Goal: Task Accomplishment & Management: Use online tool/utility

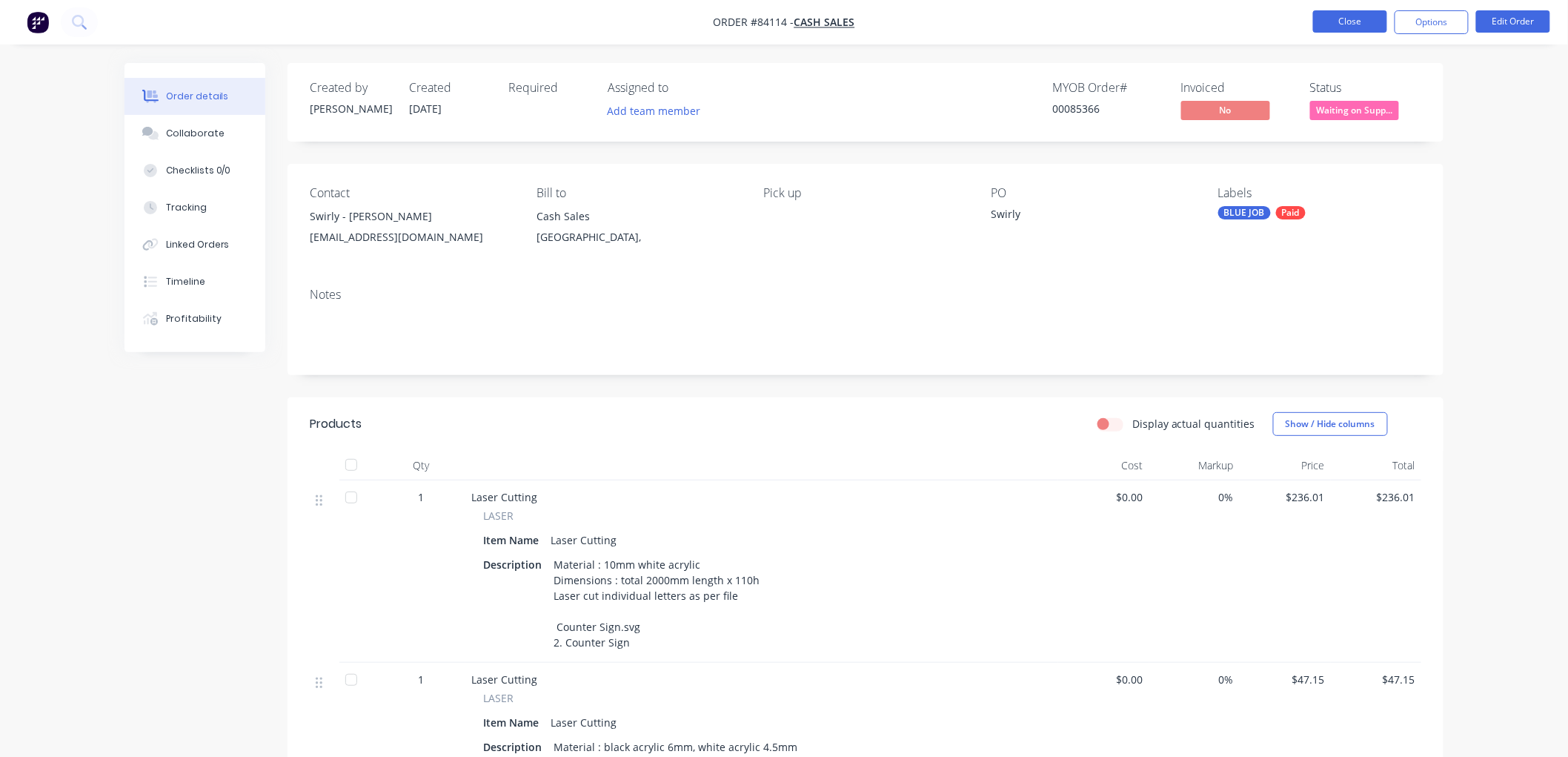
click at [1340, 20] on button "Close" at bounding box center [1349, 21] width 74 height 22
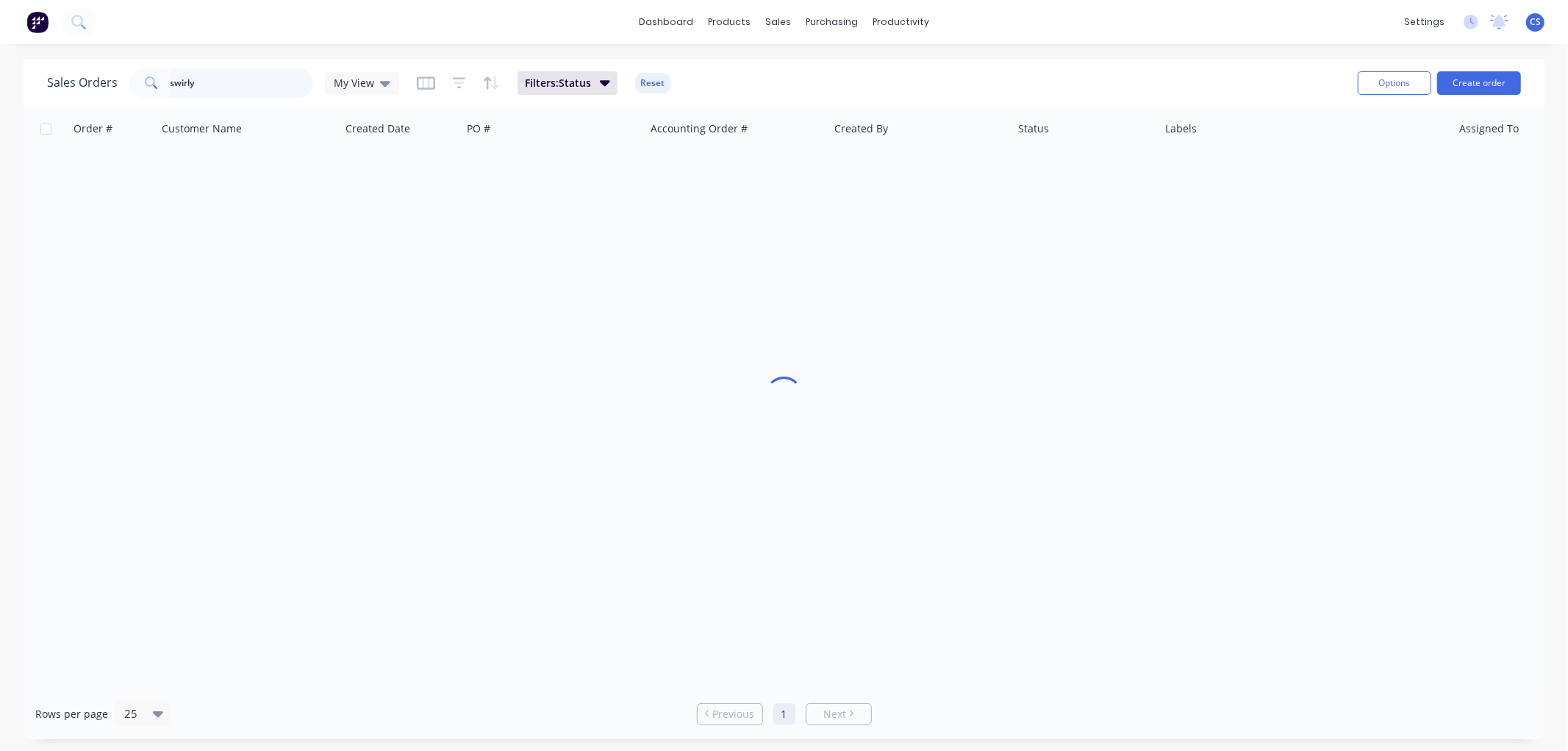
click at [250, 90] on input "swirly" at bounding box center [242, 83] width 143 height 30
type input "[PERSON_NAME]"
click at [255, 88] on input "[PERSON_NAME]" at bounding box center [242, 83] width 143 height 30
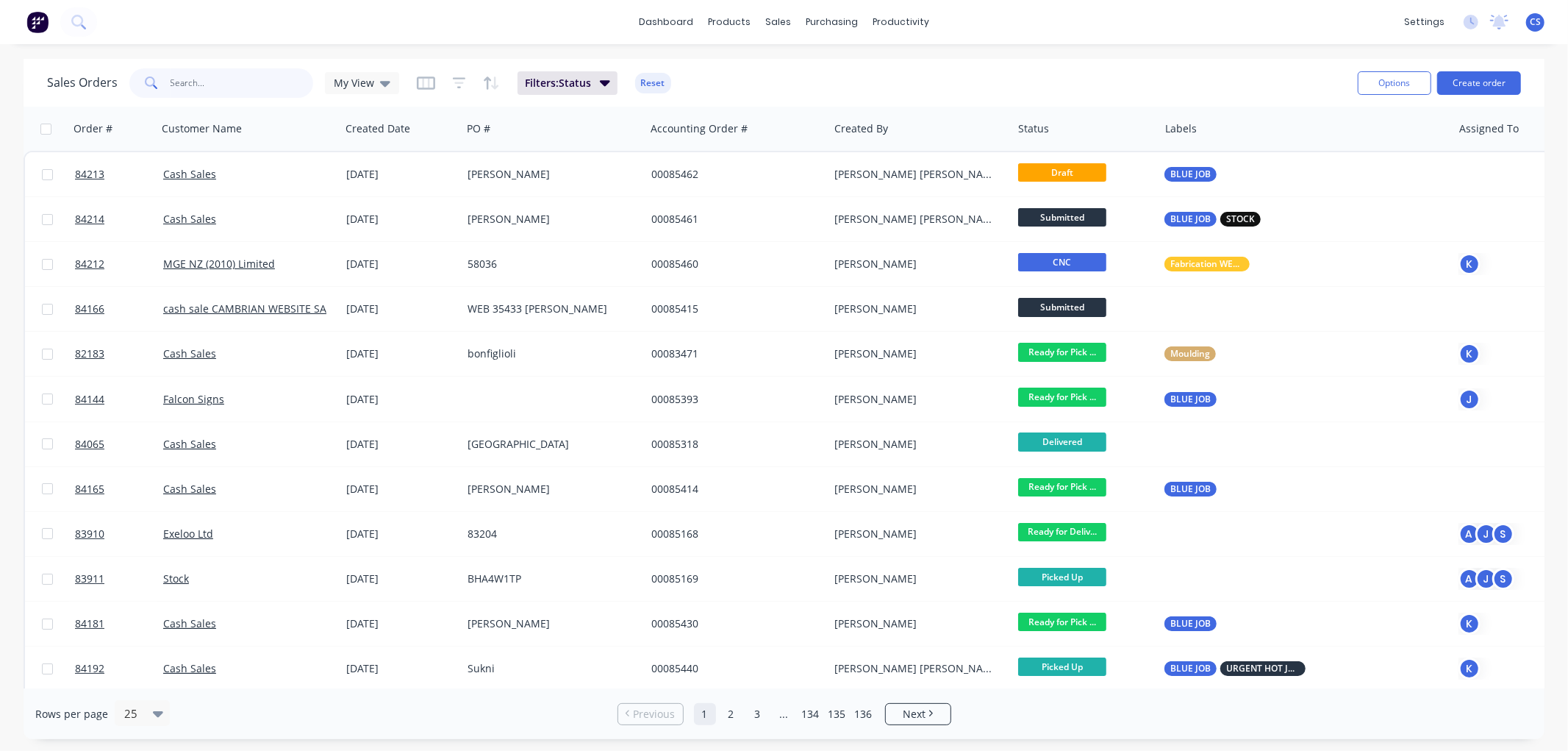
click at [236, 81] on input "text" at bounding box center [242, 83] width 143 height 30
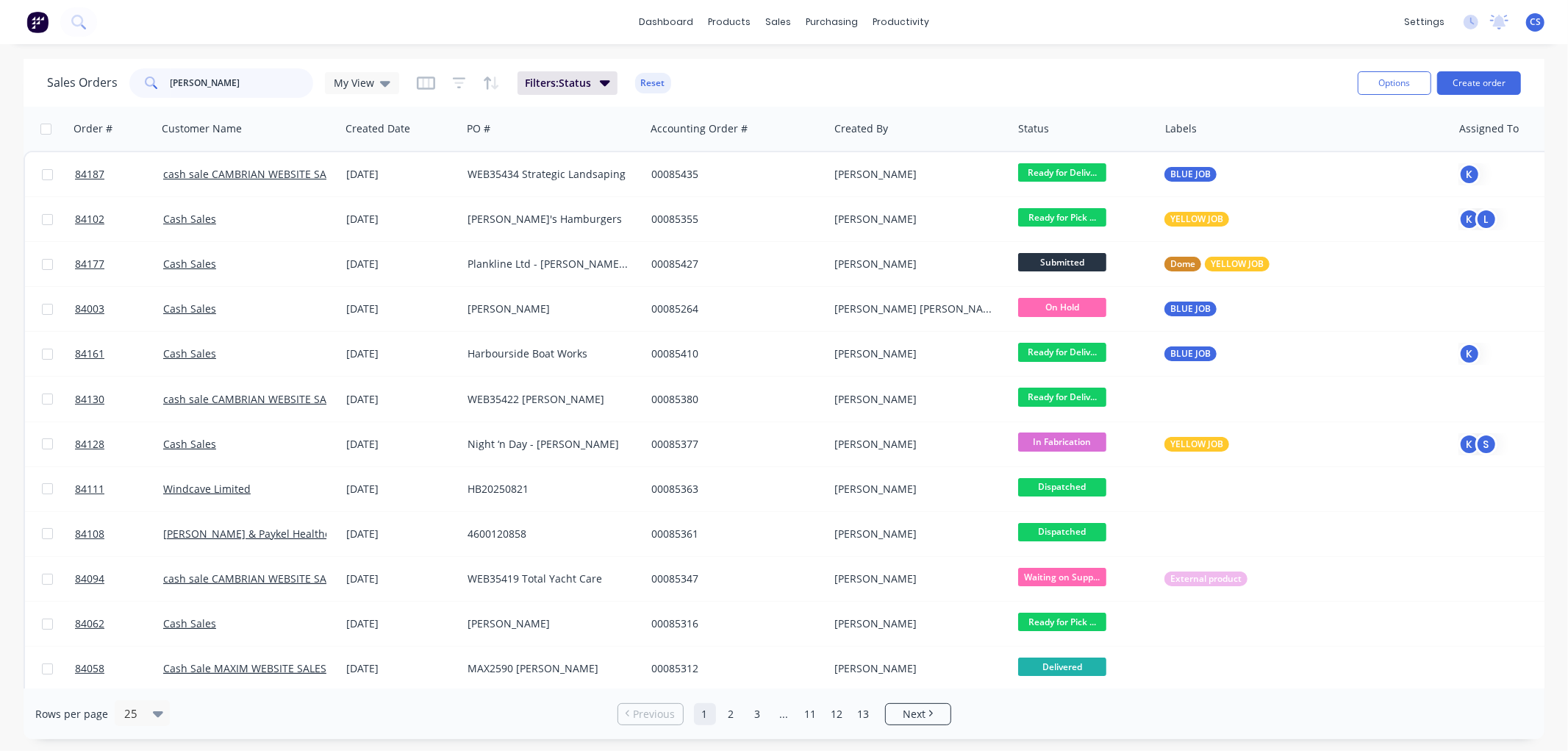
type input "[PERSON_NAME]"
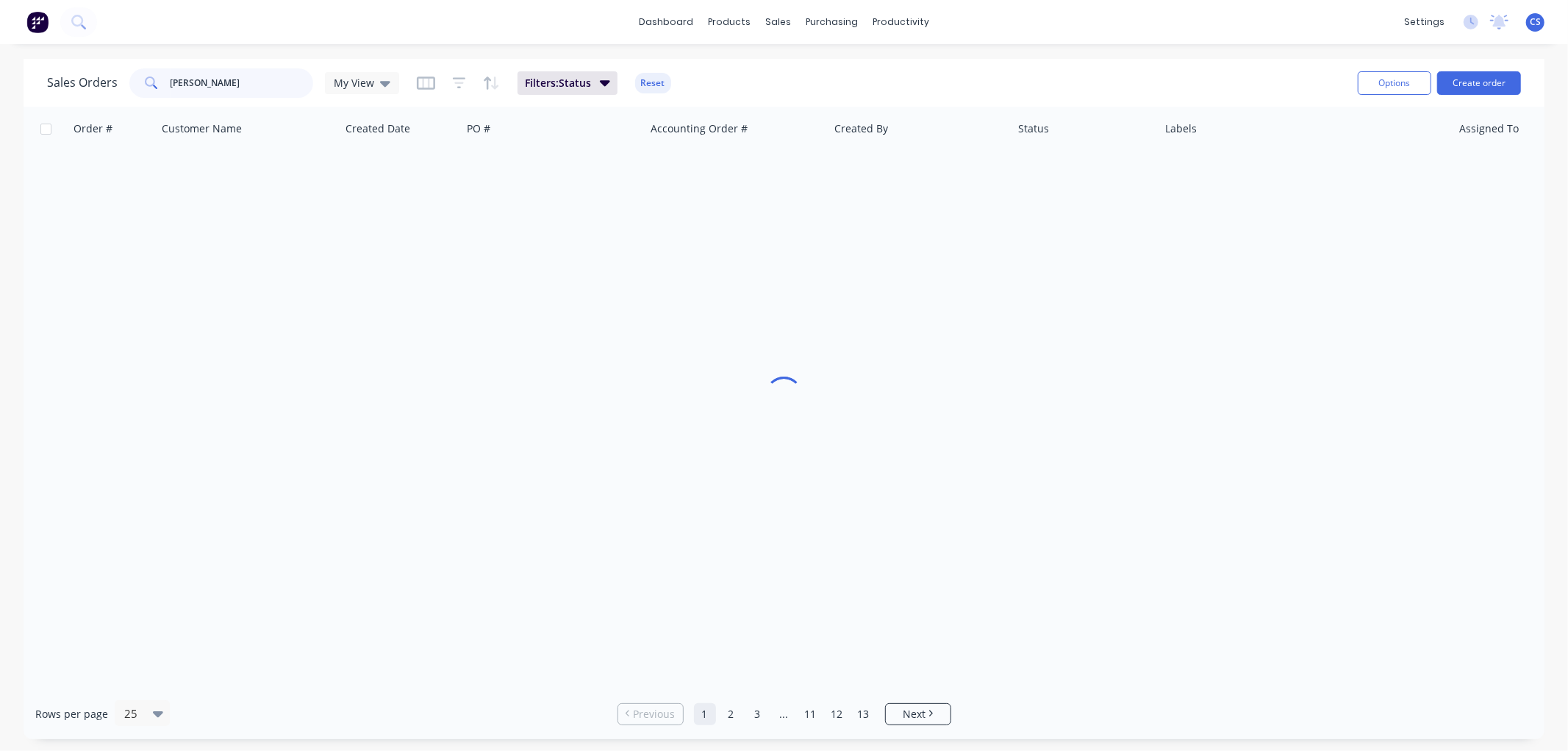
click at [236, 81] on input "[PERSON_NAME]" at bounding box center [242, 83] width 143 height 30
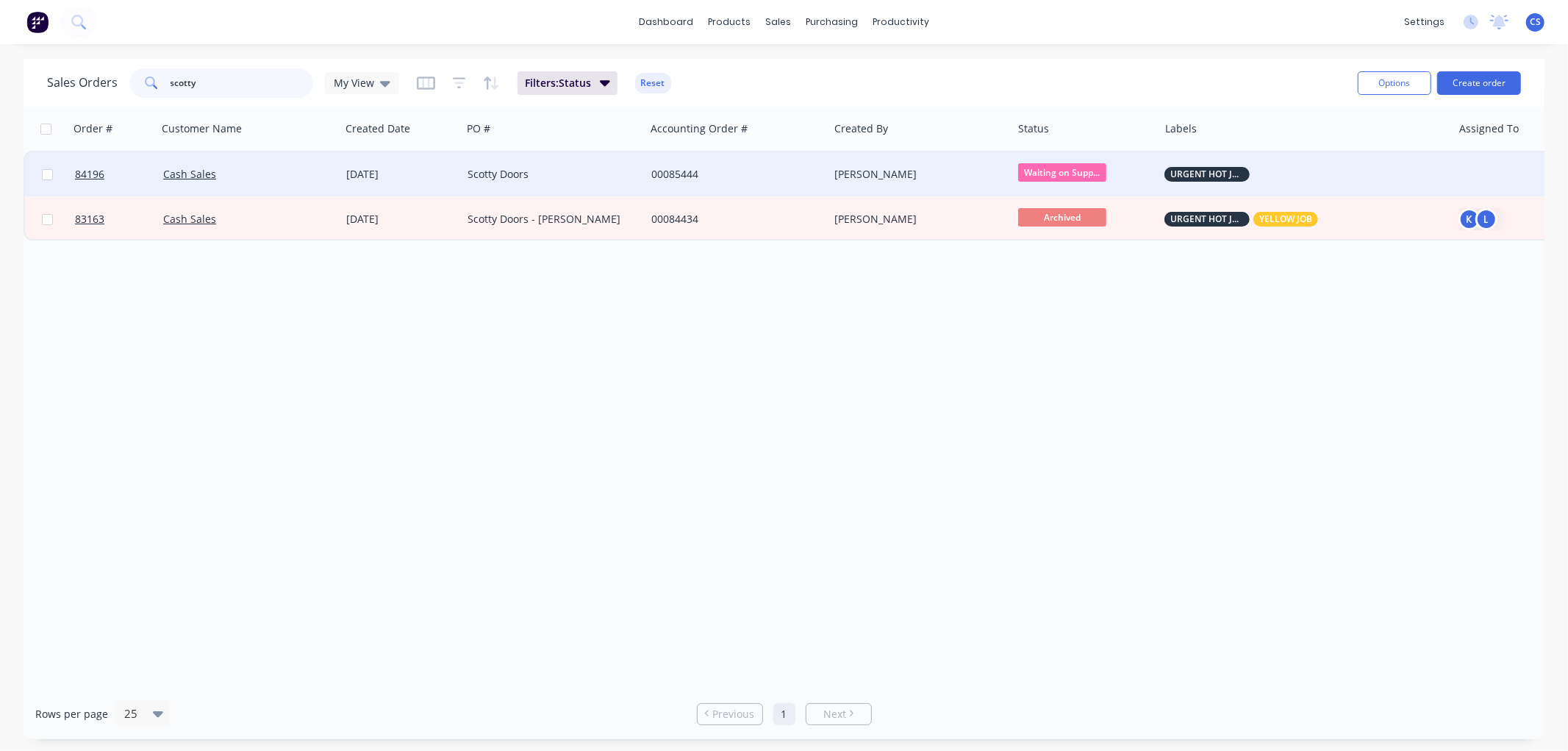
type input "scotty"
click at [496, 180] on div "Scotty Doors" at bounding box center [548, 174] width 163 height 14
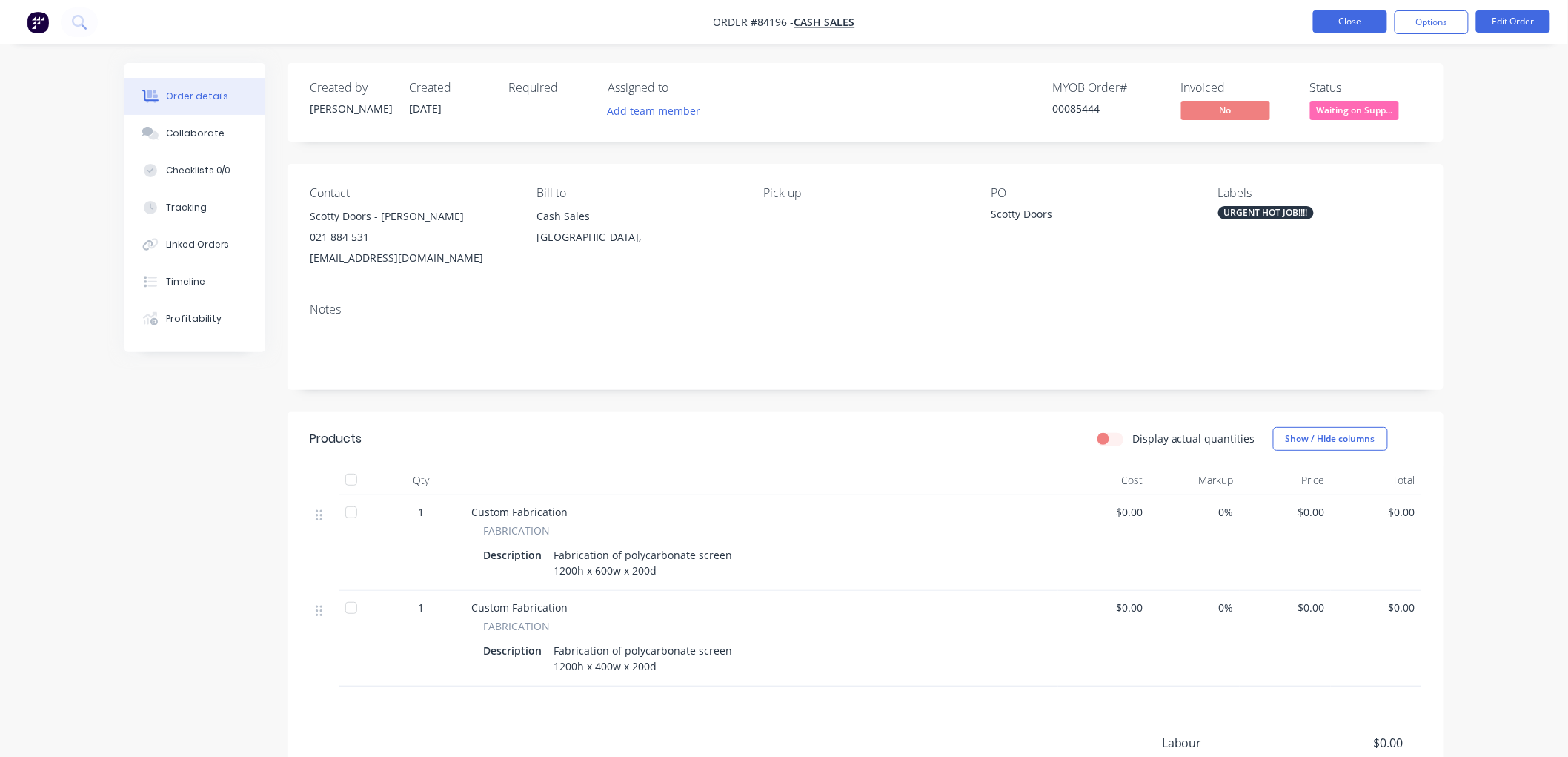
click at [1369, 25] on button "Close" at bounding box center [1349, 21] width 74 height 22
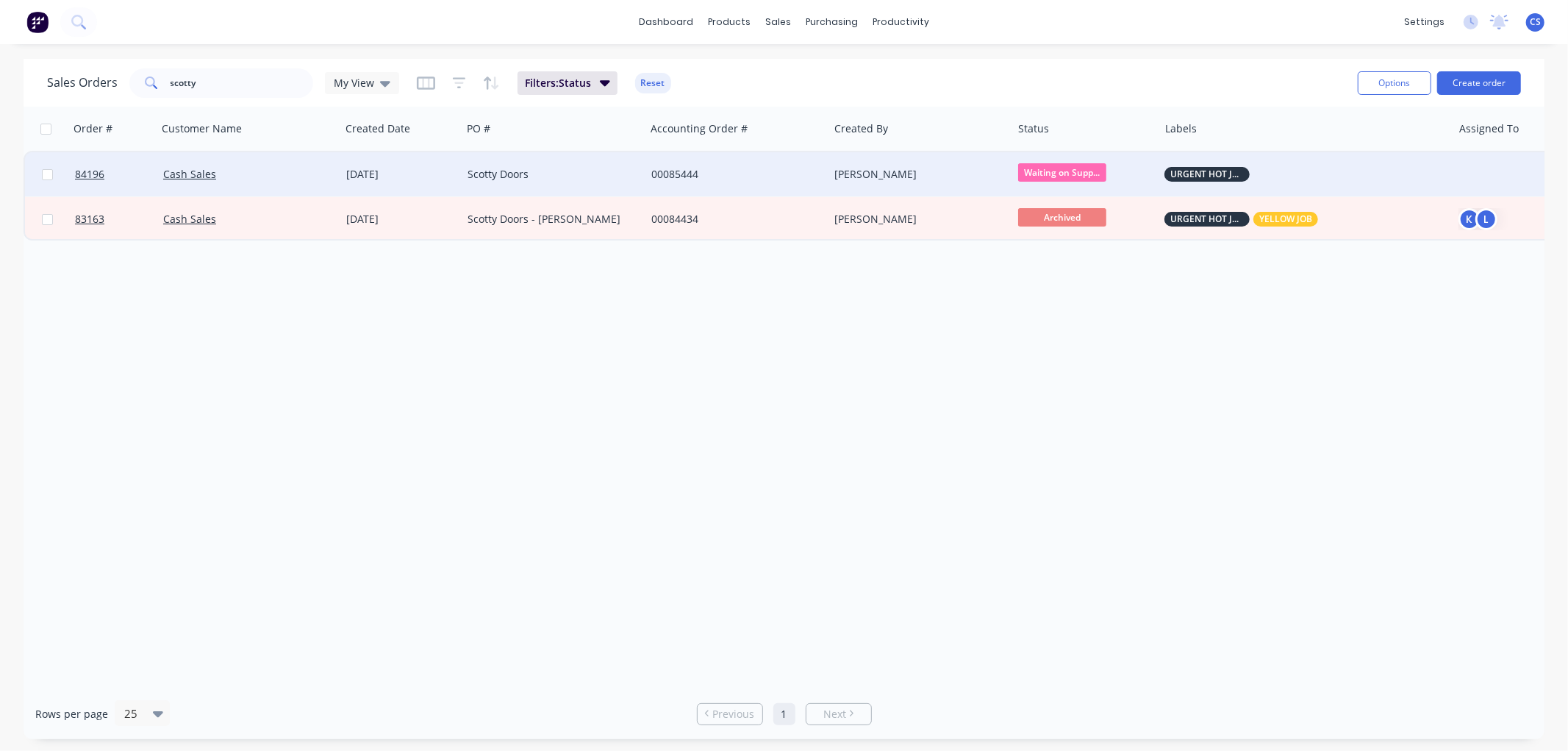
click at [587, 174] on div "Scotty Doors" at bounding box center [548, 174] width 163 height 14
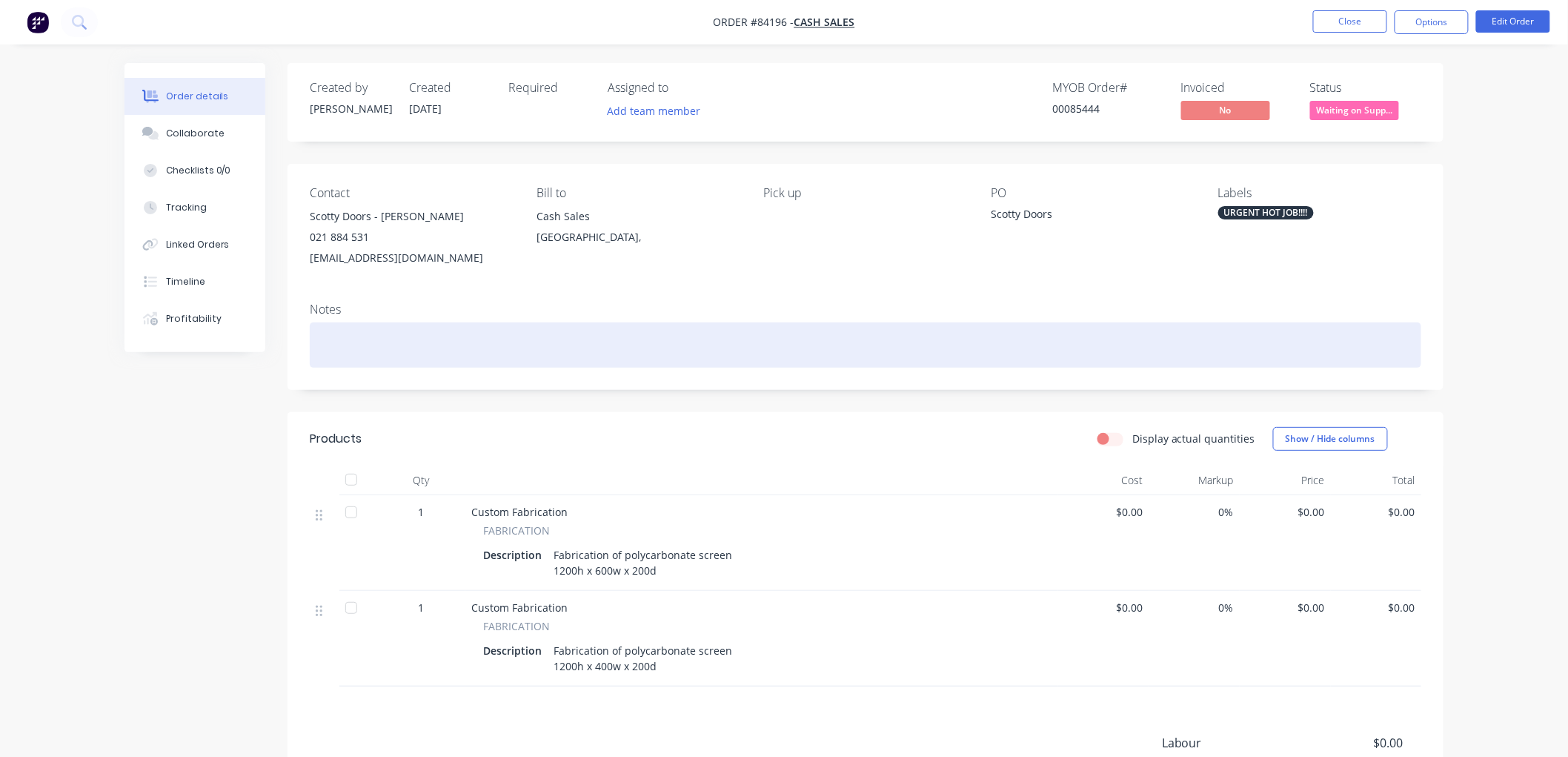
click at [336, 336] on div at bounding box center [866, 345] width 1111 height 45
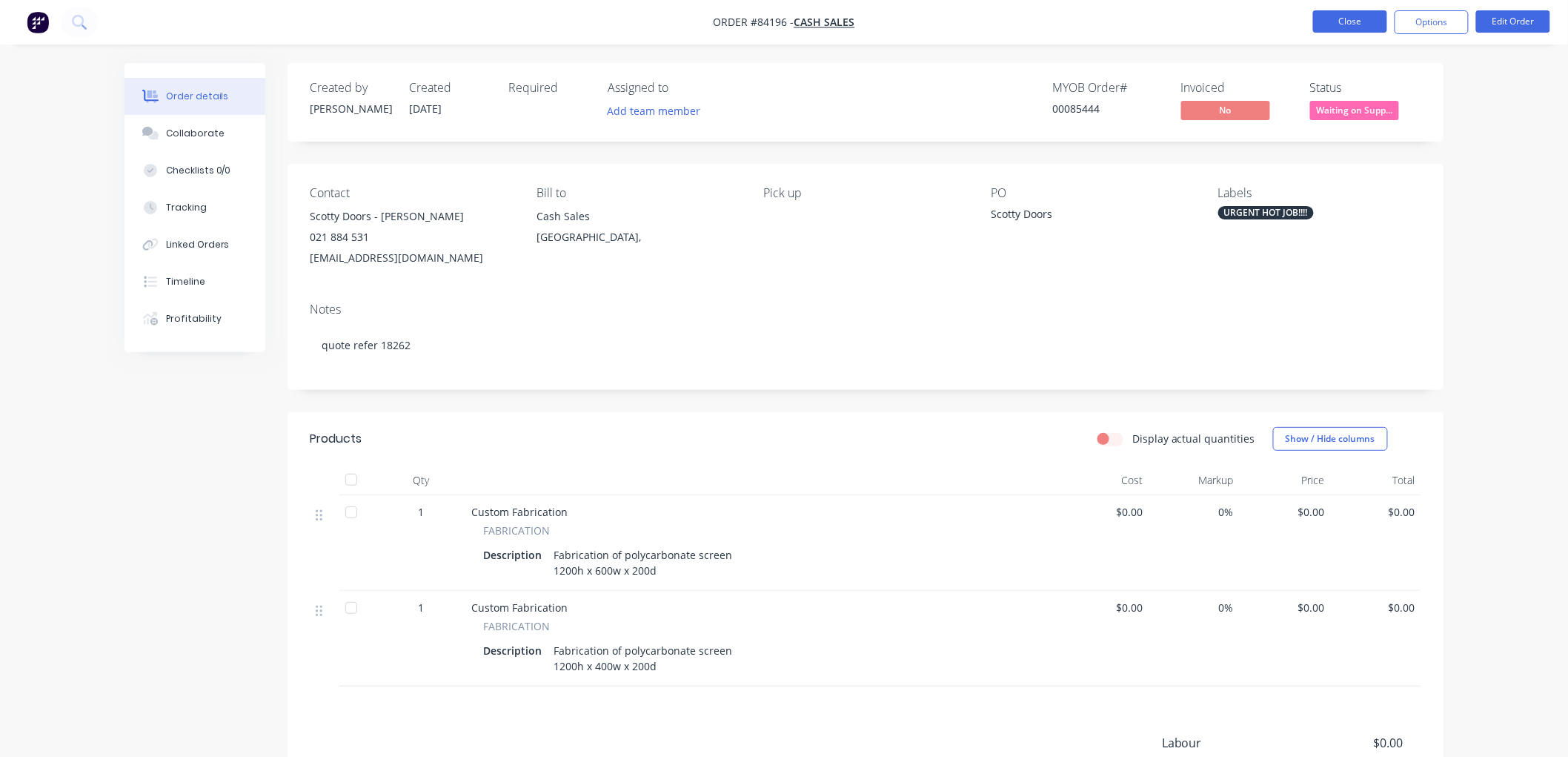
click at [1361, 20] on button "Close" at bounding box center [1349, 21] width 74 height 22
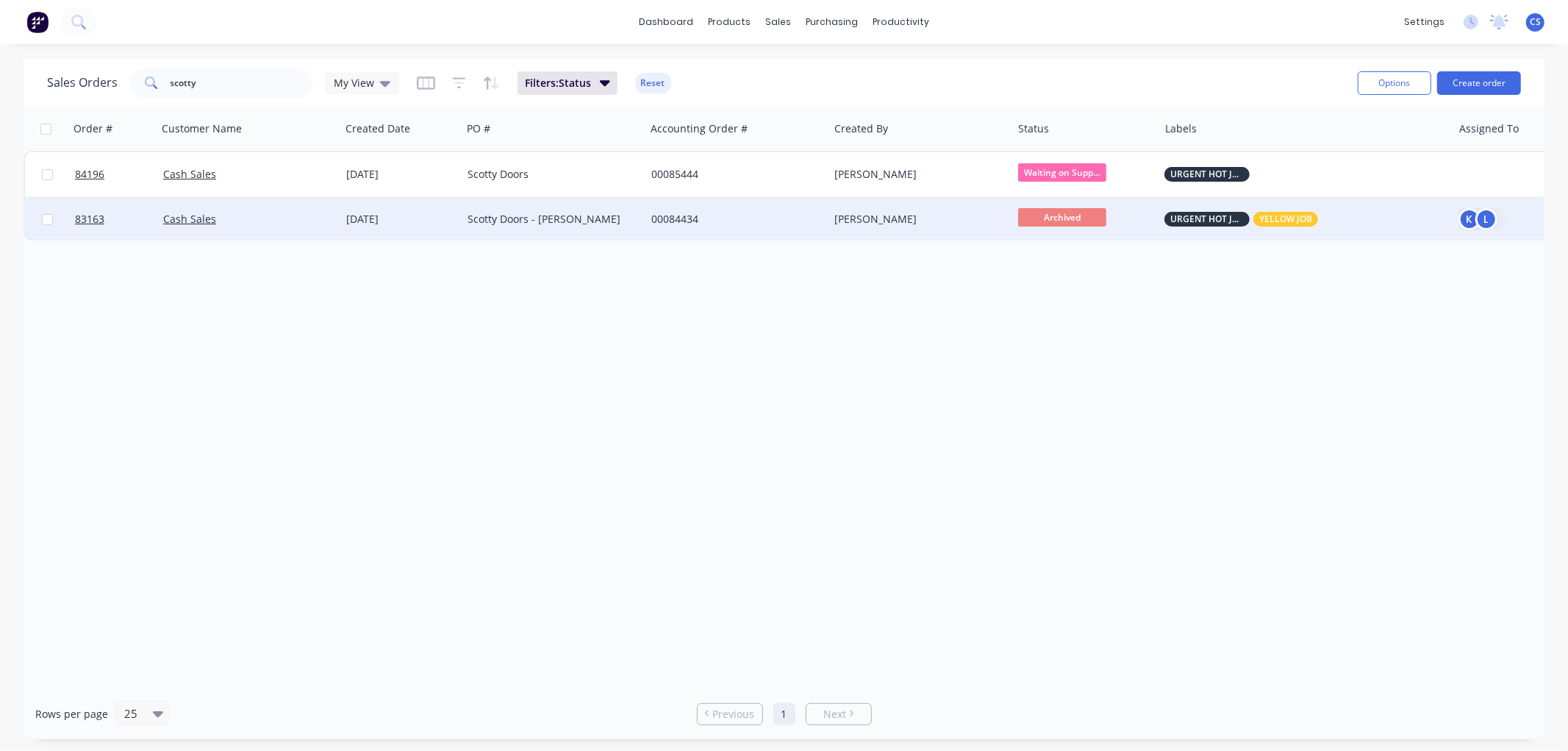
click at [674, 214] on div "00084434" at bounding box center [733, 219] width 163 height 14
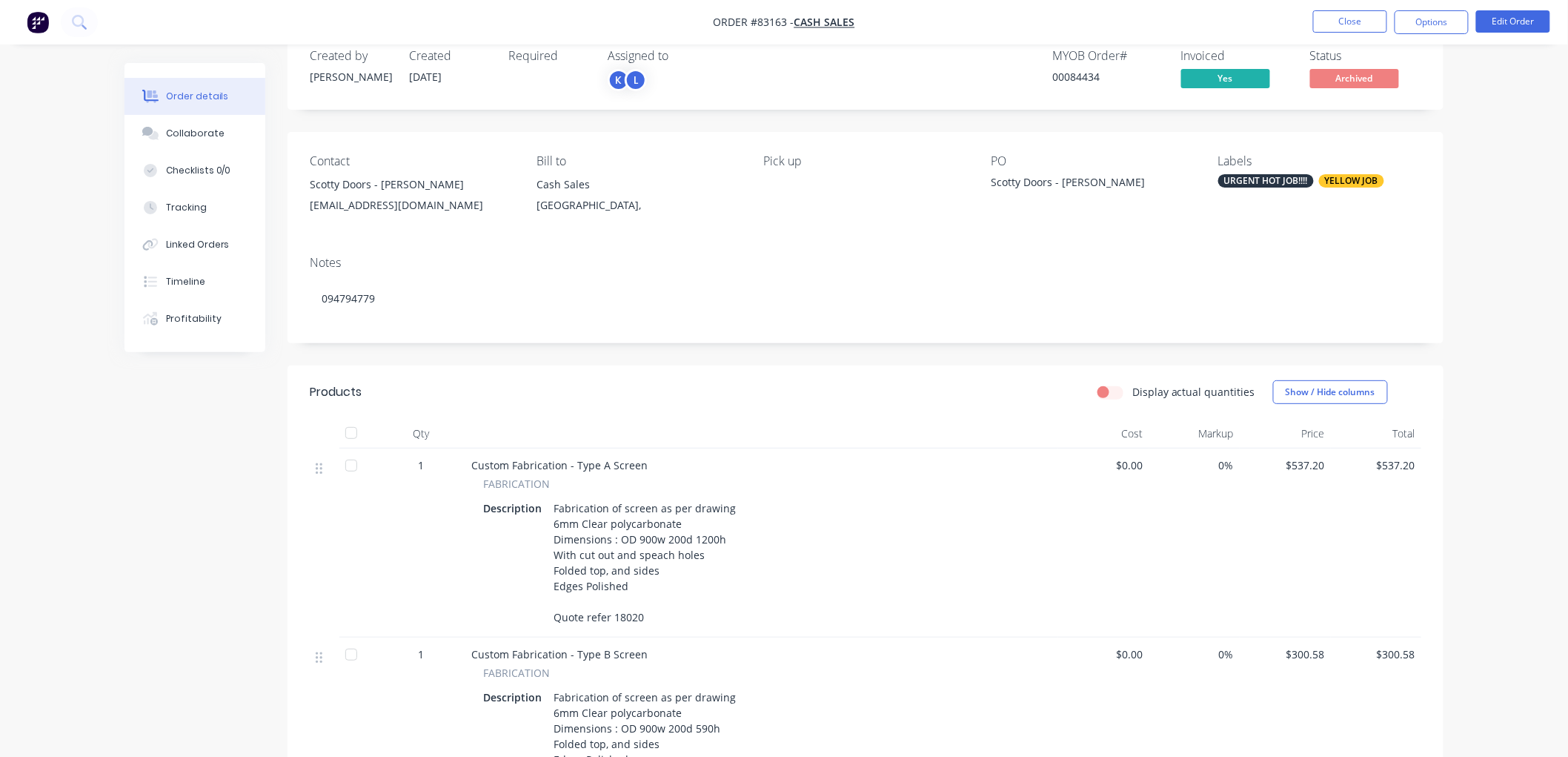
scroll to position [16, 0]
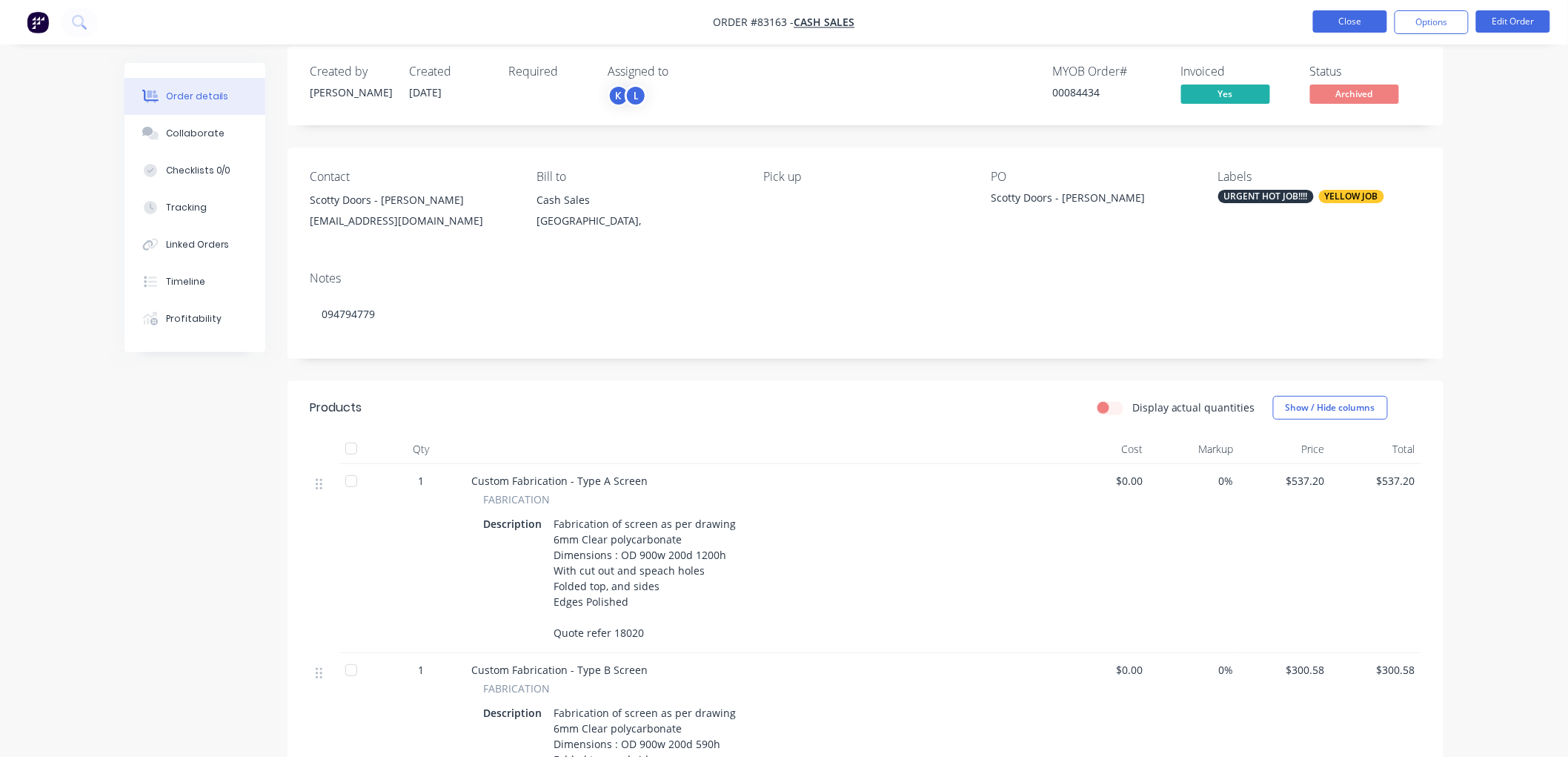
click at [1345, 24] on button "Close" at bounding box center [1349, 21] width 74 height 22
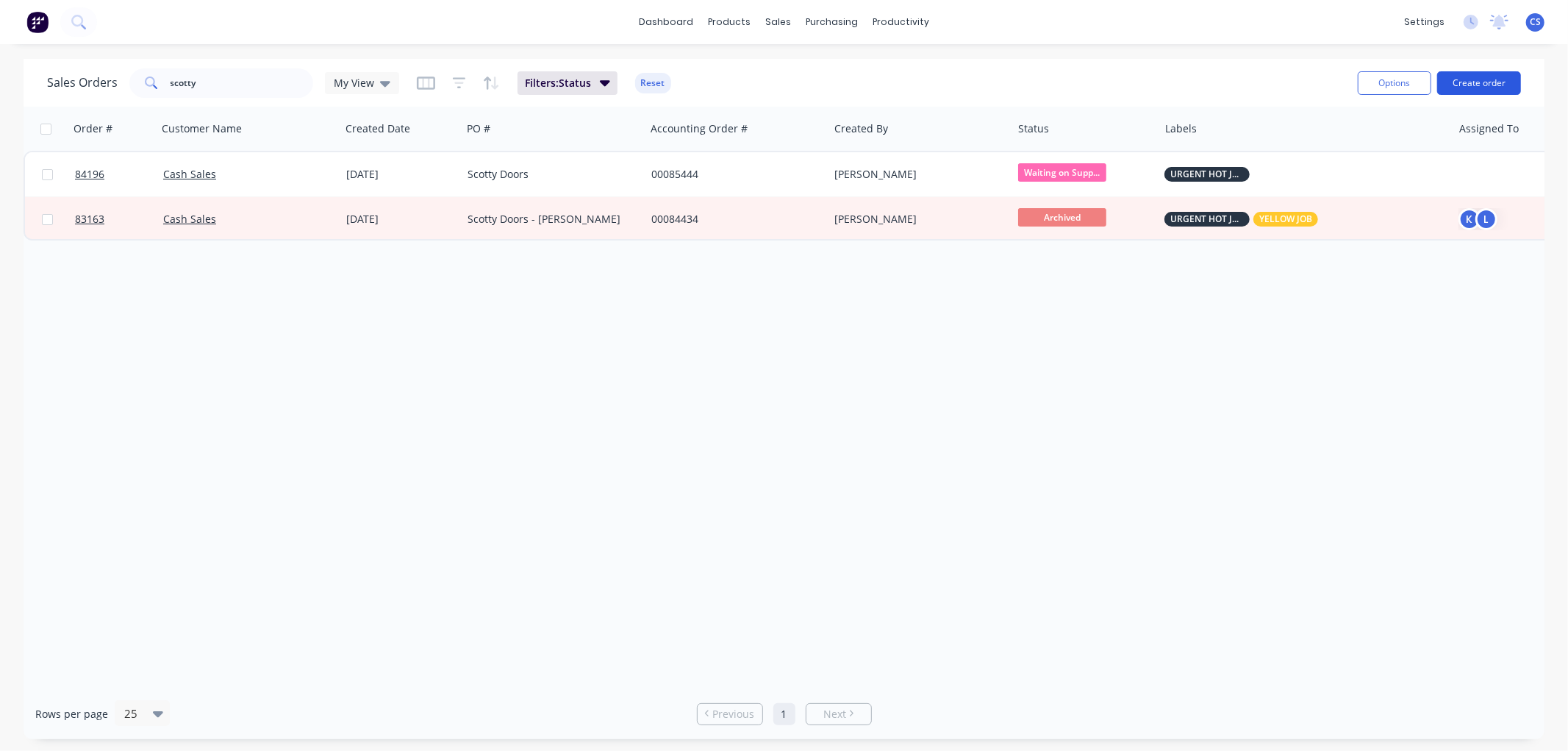
click at [1473, 78] on button "Create order" at bounding box center [1479, 83] width 84 height 24
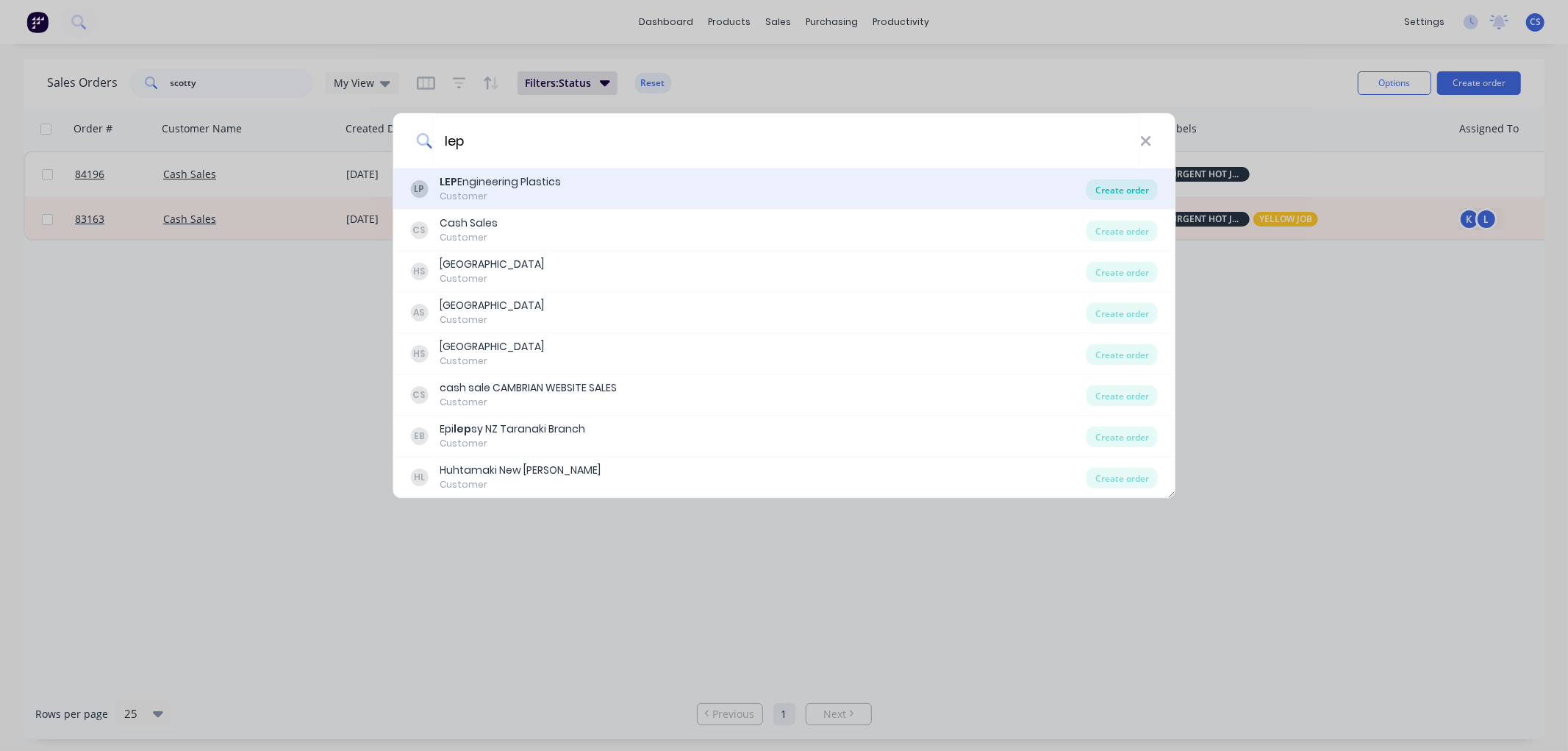
type input "lep"
click at [1112, 190] on div "Create order" at bounding box center [1122, 190] width 72 height 21
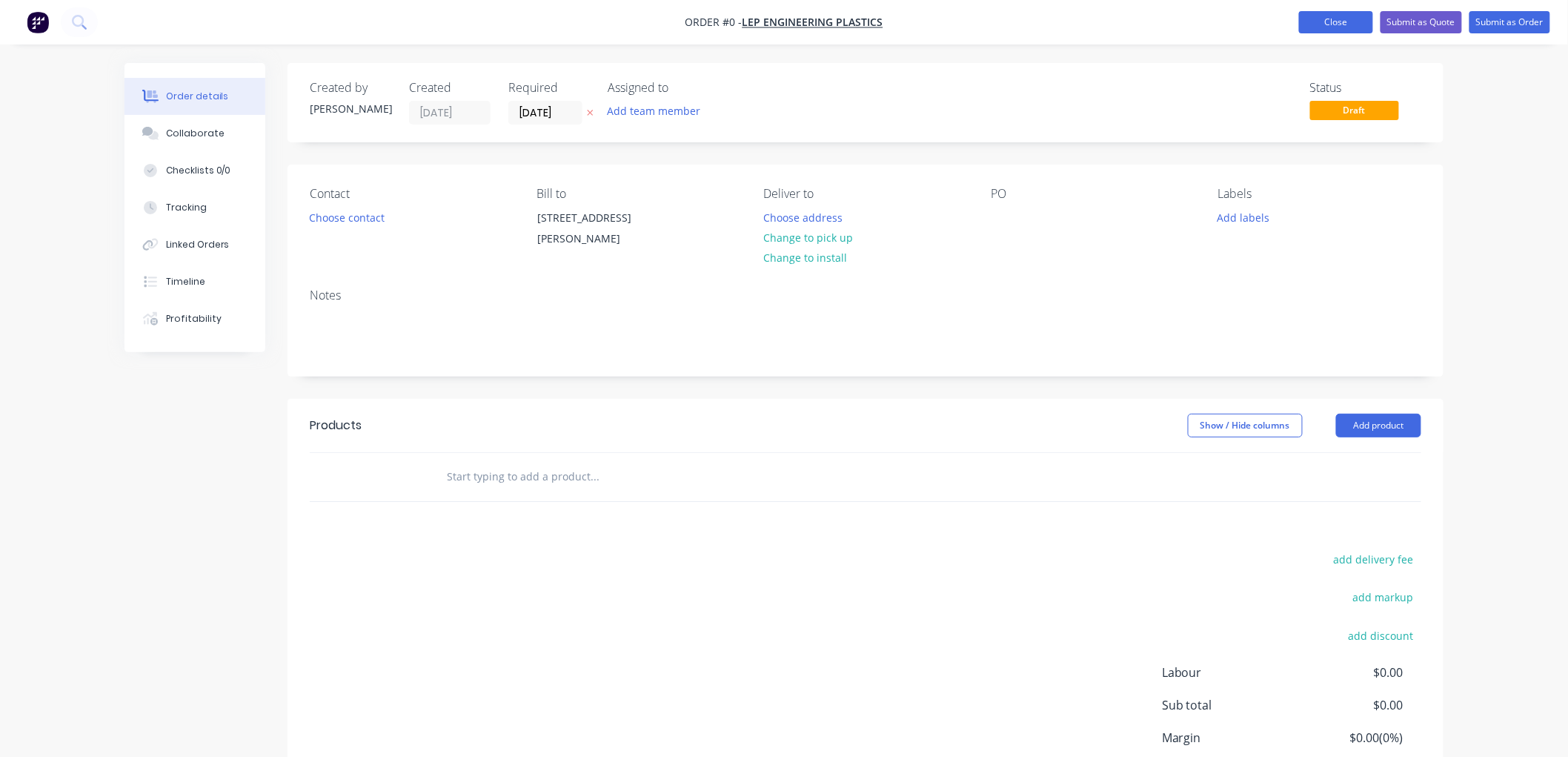
click at [1347, 13] on button "Close" at bounding box center [1336, 22] width 74 height 22
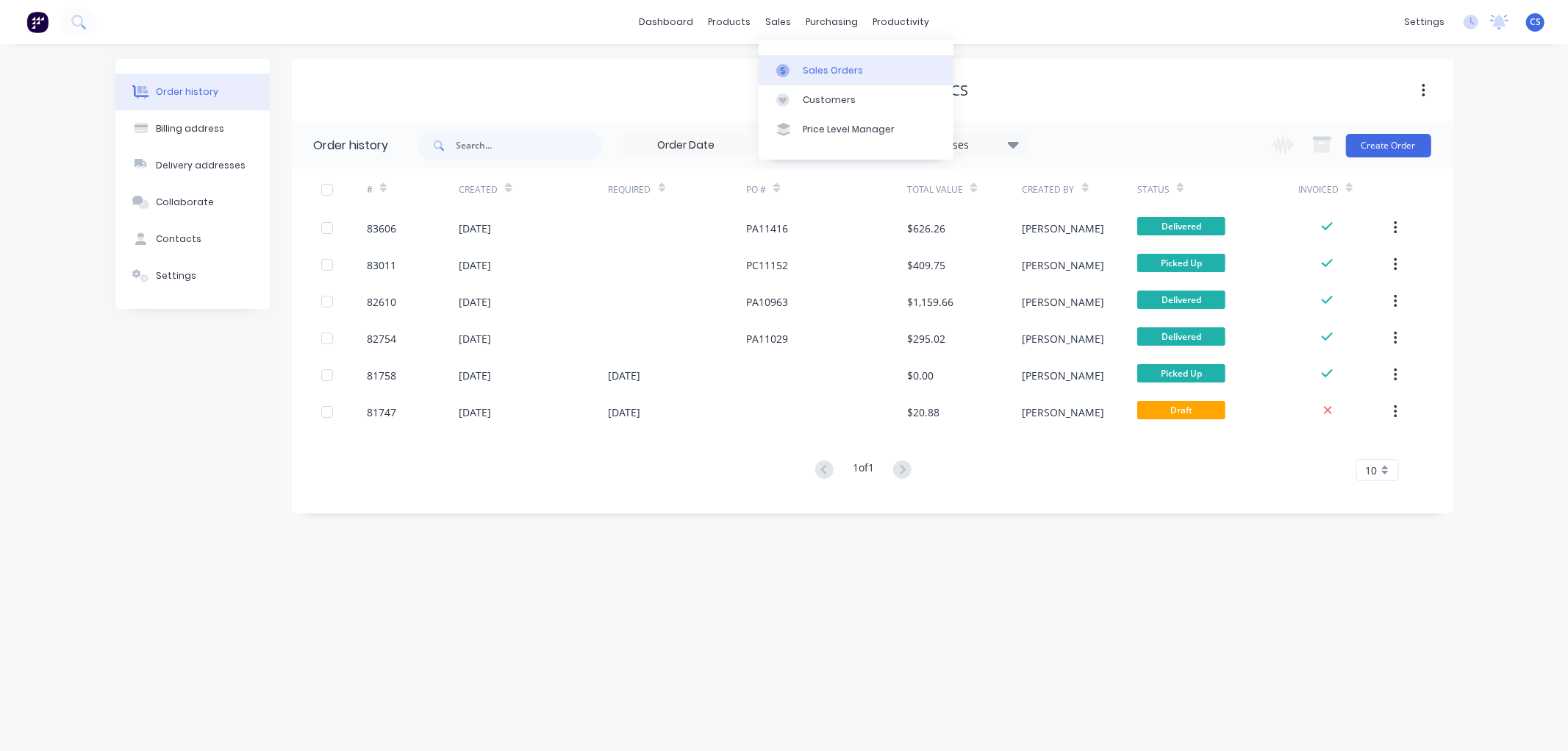
click at [795, 64] on div at bounding box center [786, 71] width 22 height 13
